Goal: Task Accomplishment & Management: Manage account settings

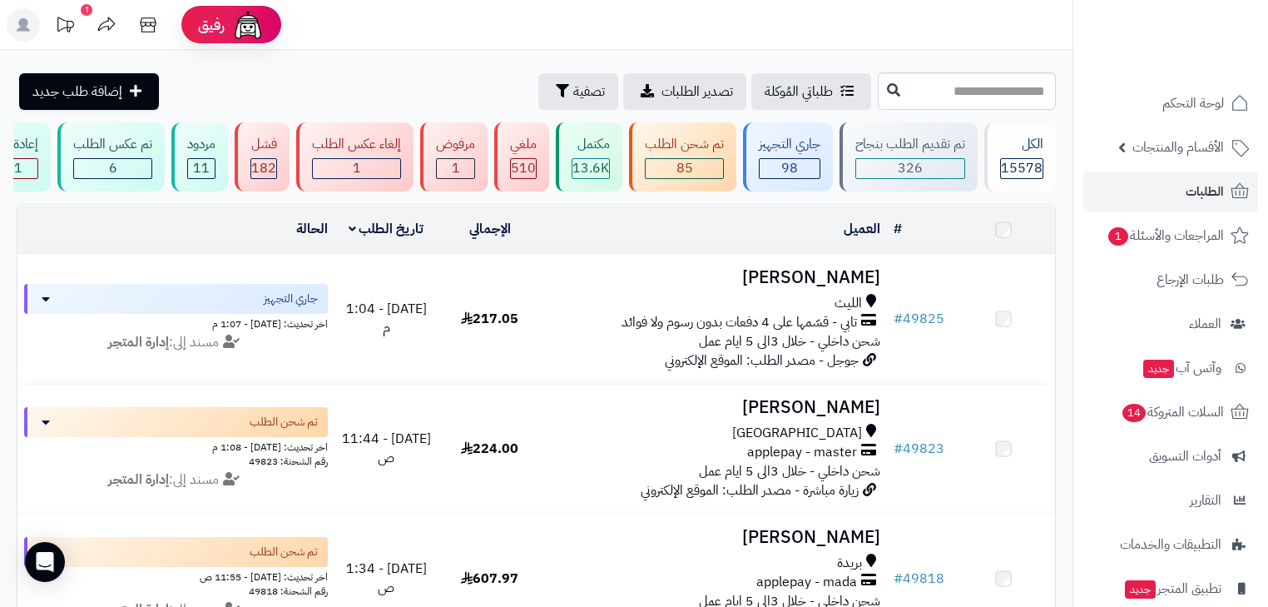
scroll to position [58, 0]
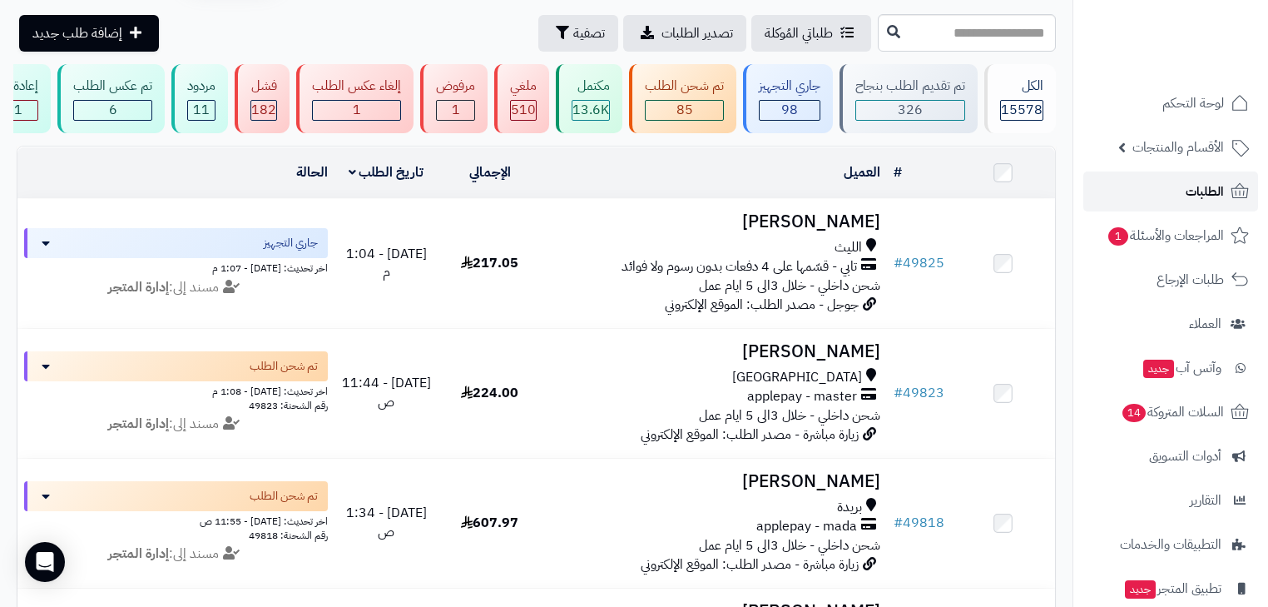
click at [1172, 194] on link "الطلبات" at bounding box center [1171, 191] width 175 height 40
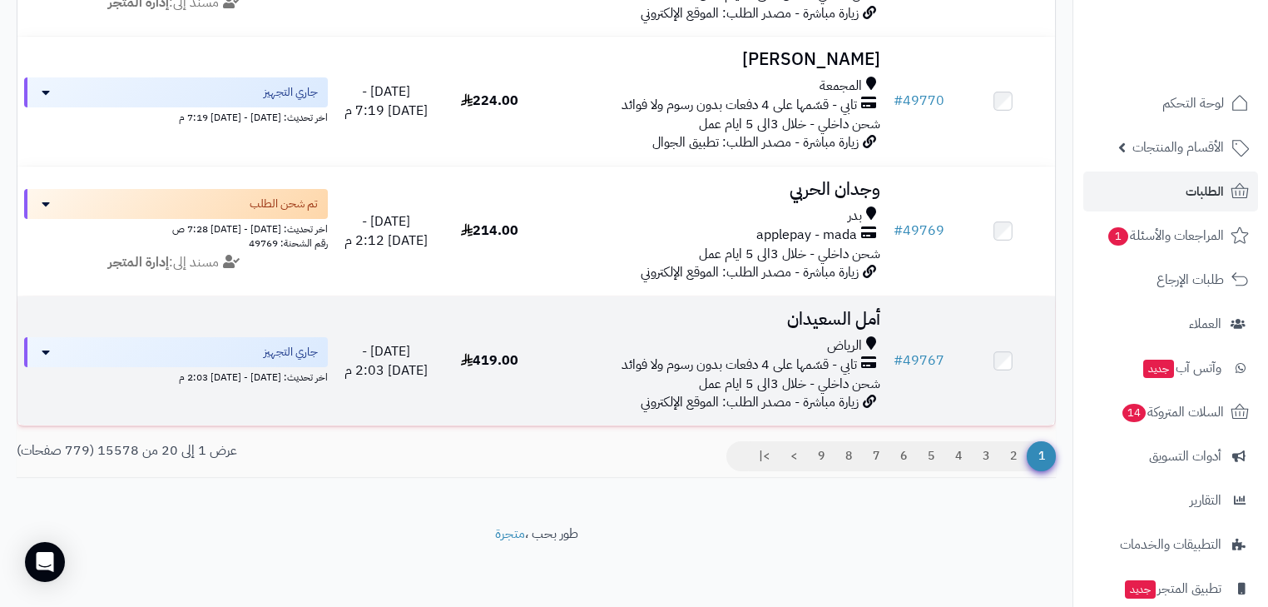
scroll to position [2455, 0]
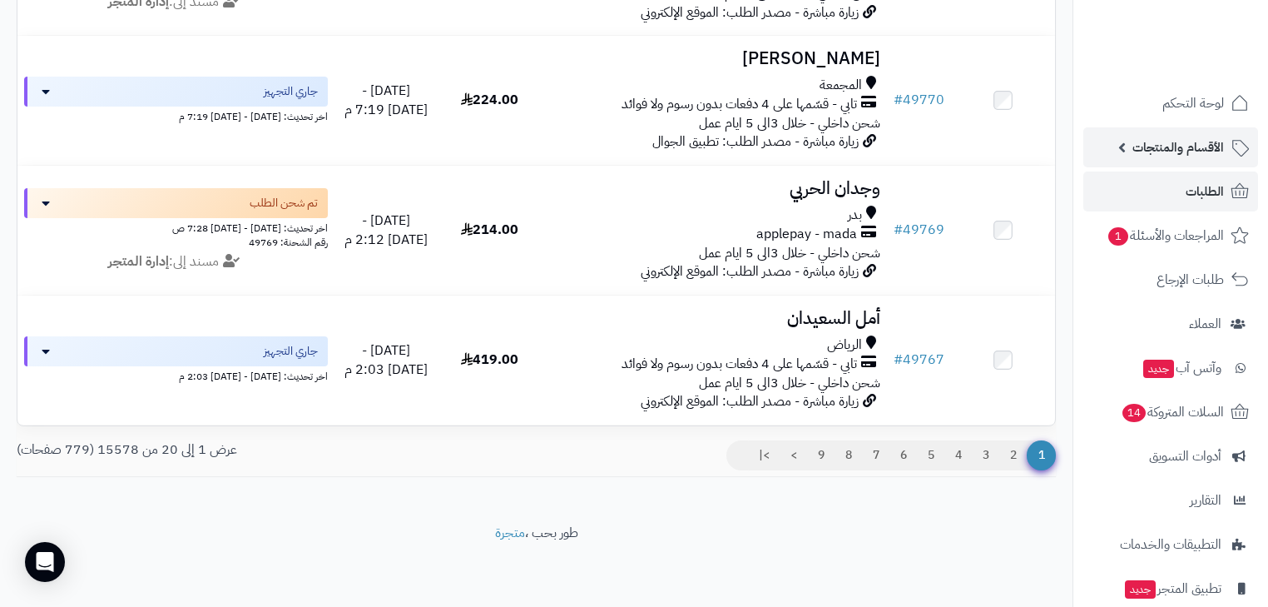
click at [1193, 150] on span "الأقسام والمنتجات" at bounding box center [1179, 147] width 92 height 23
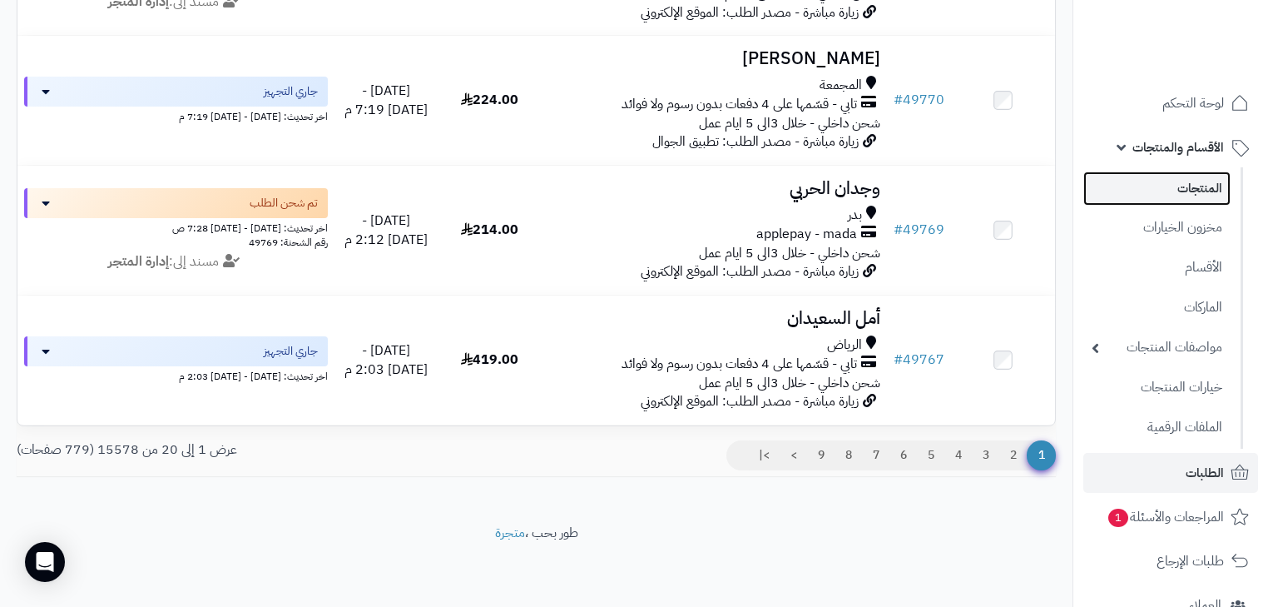
click at [1198, 186] on link "المنتجات" at bounding box center [1157, 188] width 147 height 34
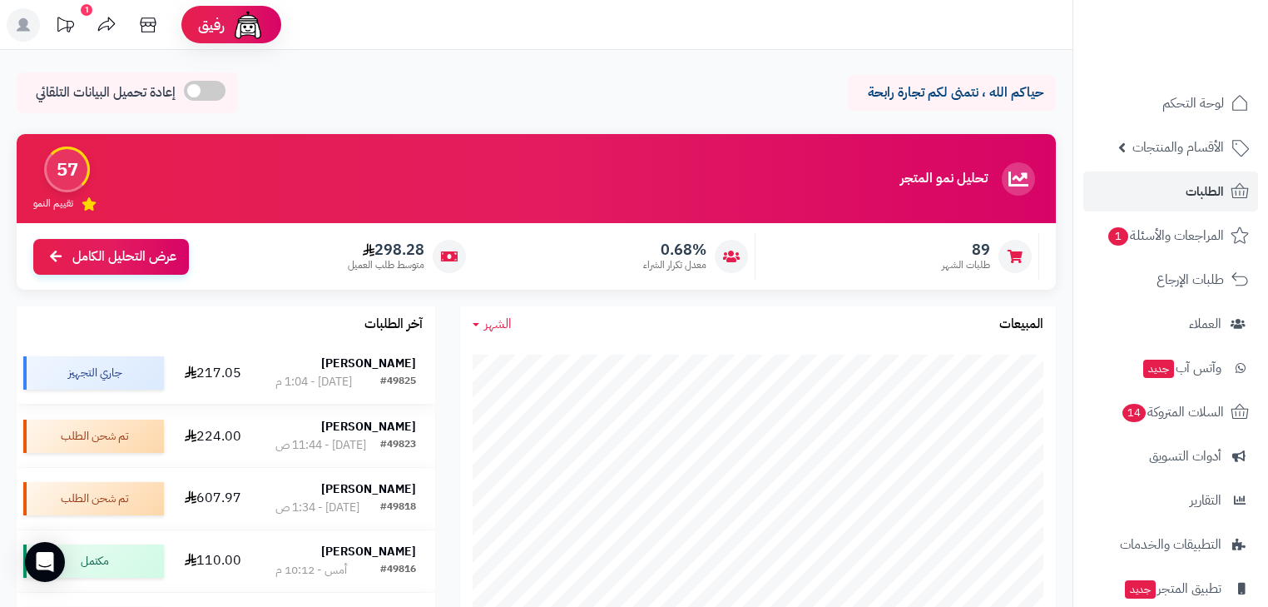
click at [346, 368] on div "[PERSON_NAME]" at bounding box center [345, 363] width 141 height 17
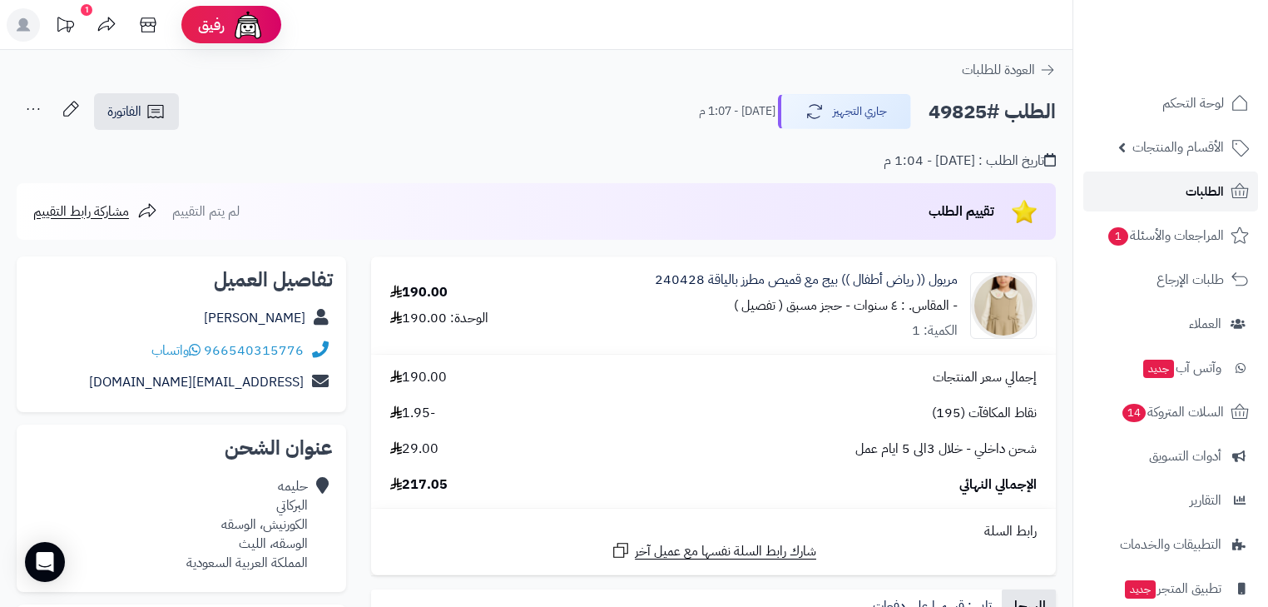
click at [1172, 199] on link "الطلبات" at bounding box center [1171, 191] width 175 height 40
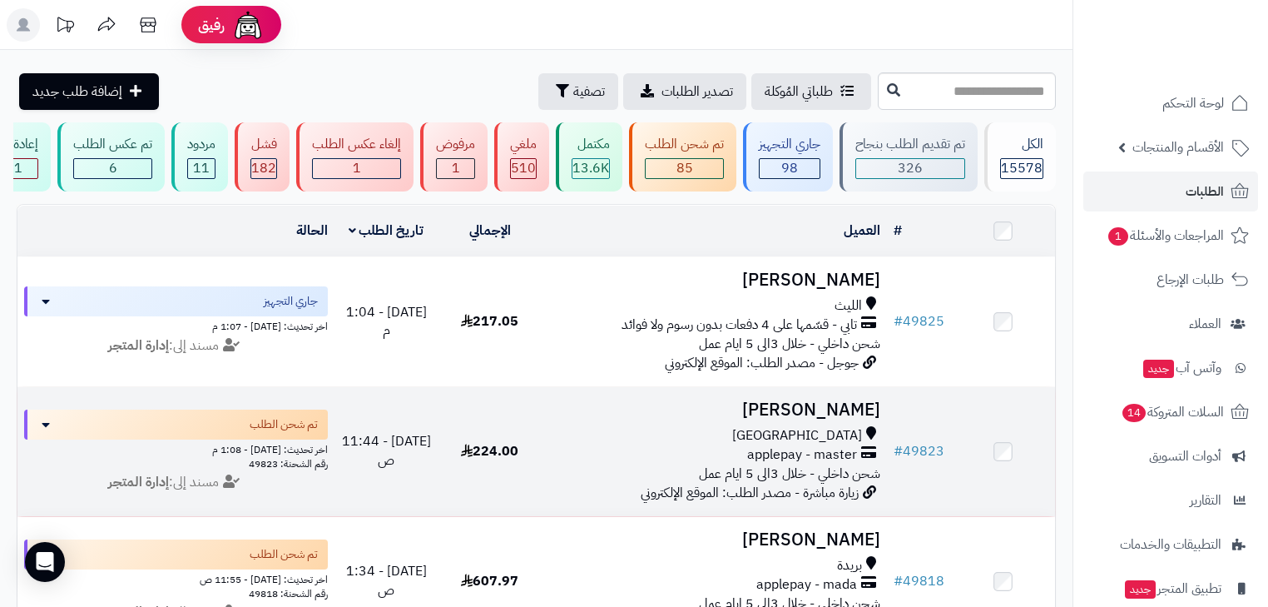
click at [837, 417] on h3 "فاطمه السقاف" at bounding box center [714, 409] width 332 height 19
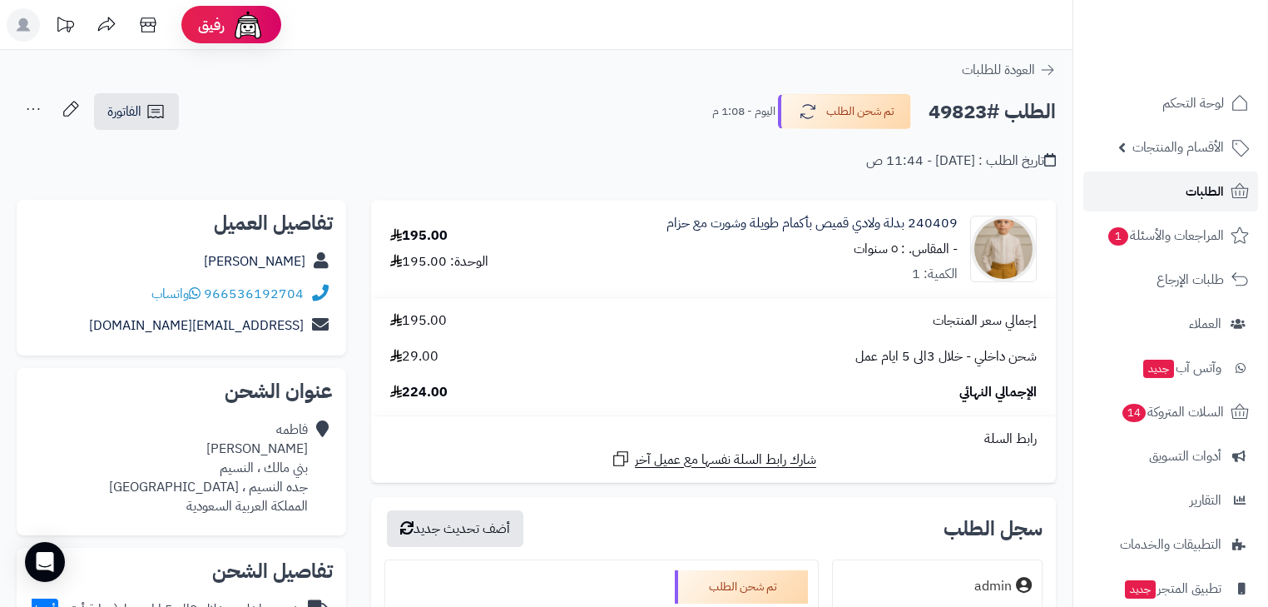
click at [1196, 193] on span "الطلبات" at bounding box center [1205, 191] width 38 height 23
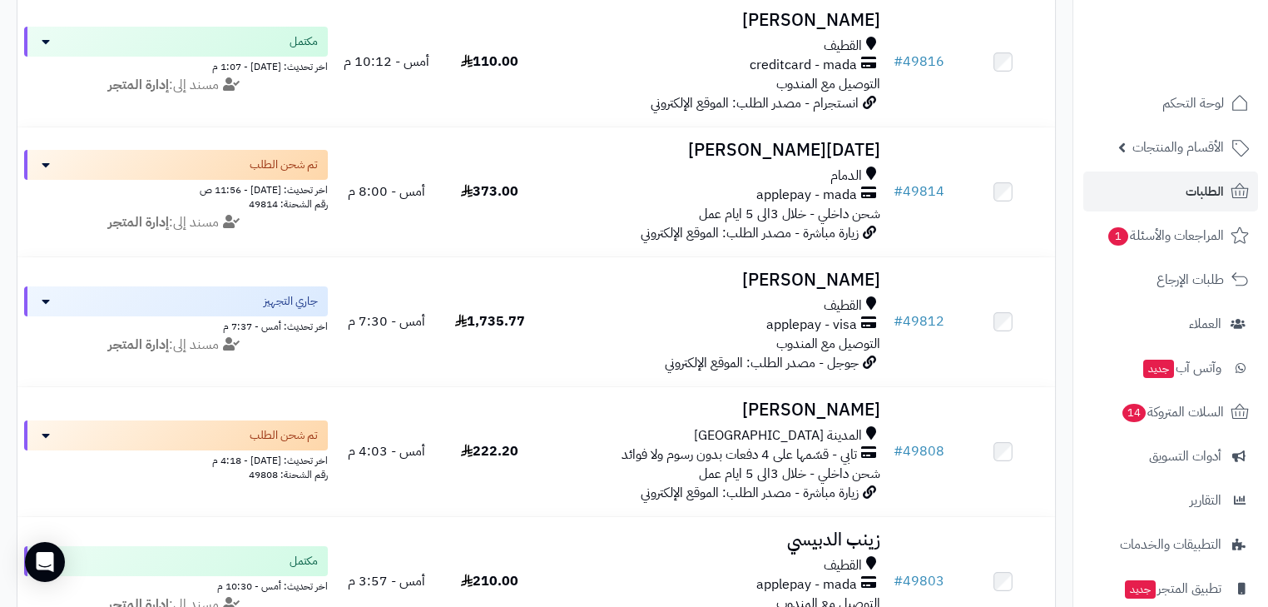
scroll to position [666, 0]
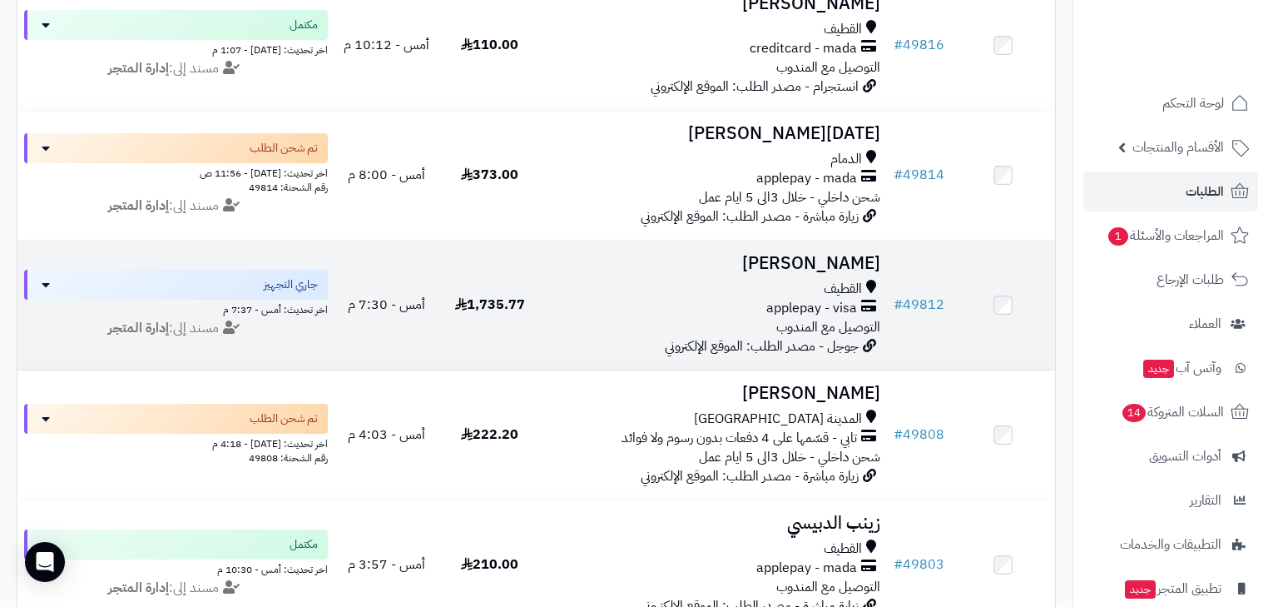
click at [831, 273] on h3 "[PERSON_NAME]" at bounding box center [714, 263] width 332 height 19
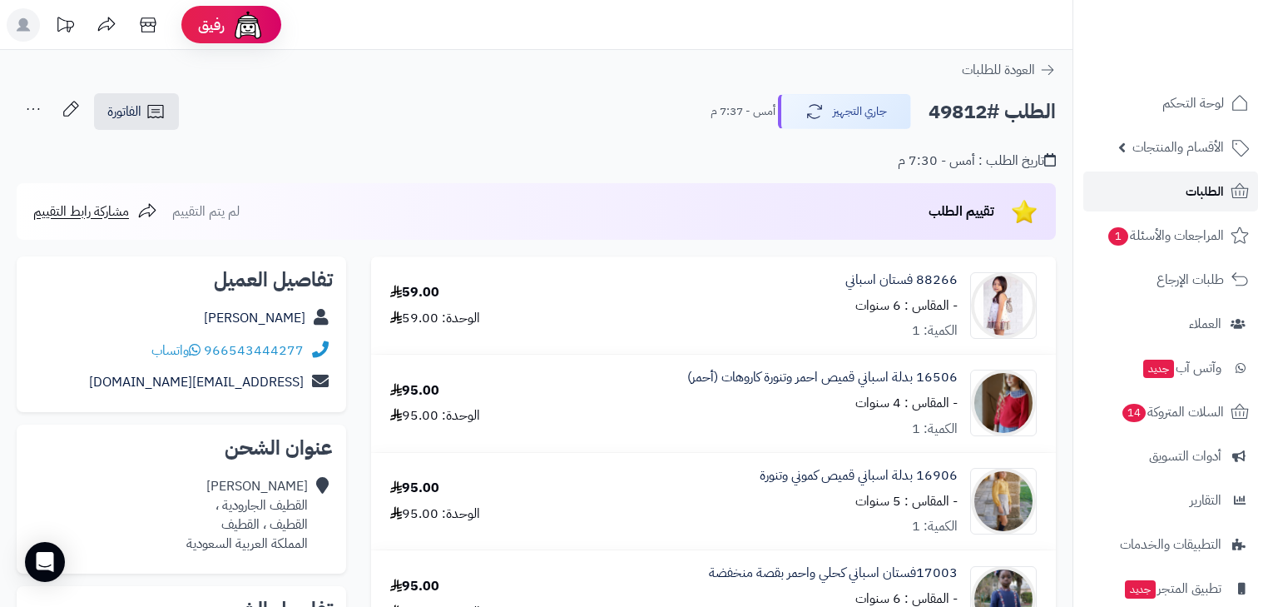
click at [1178, 186] on link "الطلبات" at bounding box center [1171, 191] width 175 height 40
